Goal: Task Accomplishment & Management: Manage account settings

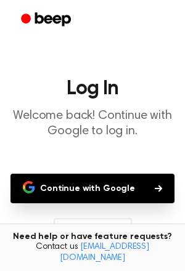
click at [103, 187] on button "Continue with Google" at bounding box center [92, 189] width 164 height 30
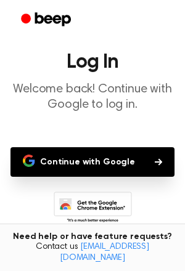
click at [107, 164] on button "Continue with Google" at bounding box center [92, 162] width 164 height 30
click at [107, 163] on button "Continue with Google" at bounding box center [92, 162] width 164 height 30
click at [106, 164] on button "Continue with Google" at bounding box center [92, 162] width 164 height 30
click at [93, 156] on button "Continue with Google" at bounding box center [92, 162] width 164 height 30
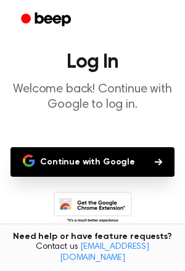
click at [93, 156] on button "Continue with Google" at bounding box center [92, 162] width 164 height 30
click at [126, 164] on button "Continue with Google" at bounding box center [92, 162] width 164 height 30
click at [140, 168] on button "Continue with Google" at bounding box center [92, 162] width 164 height 30
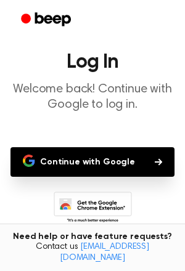
click at [129, 163] on button "Continue with Google" at bounding box center [92, 162] width 164 height 30
click at [129, 161] on button "Continue with Google" at bounding box center [92, 162] width 164 height 30
click at [127, 159] on button "Continue with Google" at bounding box center [92, 162] width 164 height 30
click at [118, 159] on button "Continue with Google" at bounding box center [92, 162] width 164 height 30
click at [115, 159] on button "Continue with Google" at bounding box center [92, 162] width 164 height 30
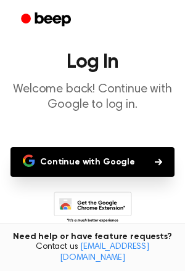
click at [46, 175] on button "Continue with Google" at bounding box center [92, 162] width 164 height 30
click at [34, 168] on button "Continue with Google" at bounding box center [92, 162] width 164 height 30
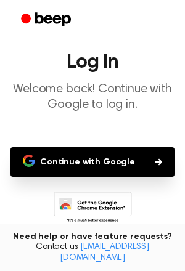
click at [155, 162] on icon "button" at bounding box center [158, 162] width 7 height 7
click at [155, 163] on icon "button" at bounding box center [158, 161] width 7 height 7
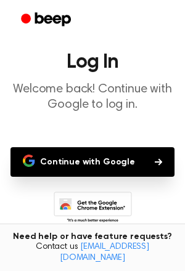
click at [155, 163] on icon "button" at bounding box center [158, 161] width 7 height 7
